Goal: Task Accomplishment & Management: Manage account settings

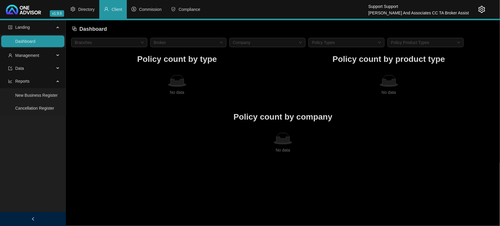
click at [479, 7] on icon "setting" at bounding box center [481, 9] width 7 height 7
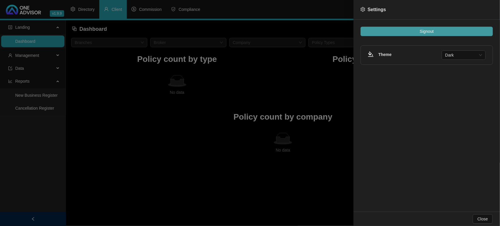
click at [454, 29] on button "Signout" at bounding box center [426, 31] width 132 height 9
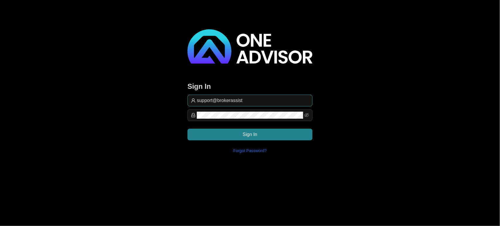
click at [274, 96] on span "support@brokerassist" at bounding box center [249, 101] width 125 height 12
click at [268, 97] on input "support@brokerassist" at bounding box center [253, 100] width 112 height 7
type input "[EMAIL_ADDRESS][DOMAIN_NAME]"
drag, startPoint x: 290, startPoint y: 136, endPoint x: 286, endPoint y: 83, distance: 53.7
click at [290, 135] on button "Sign In" at bounding box center [249, 134] width 125 height 12
